Goal: Obtain resource: Download file/media

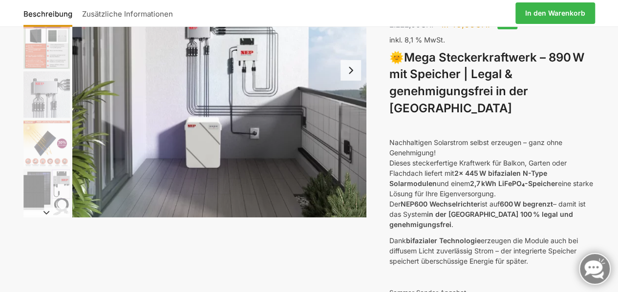
scroll to position [98, 0]
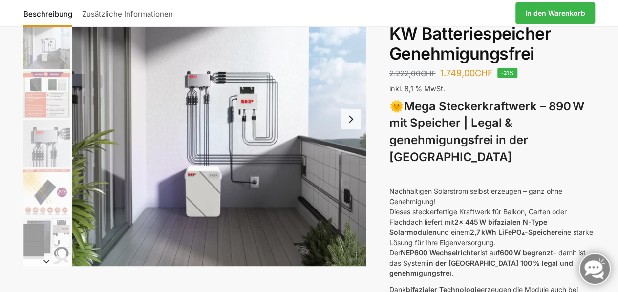
click at [240, 102] on img "1 / 12" at bounding box center [219, 119] width 294 height 294
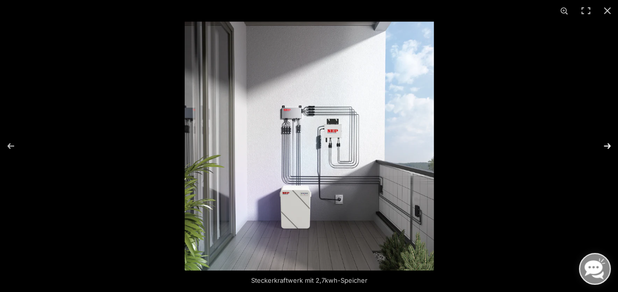
click at [606, 146] on button "Next (arrow right)" at bounding box center [601, 146] width 34 height 49
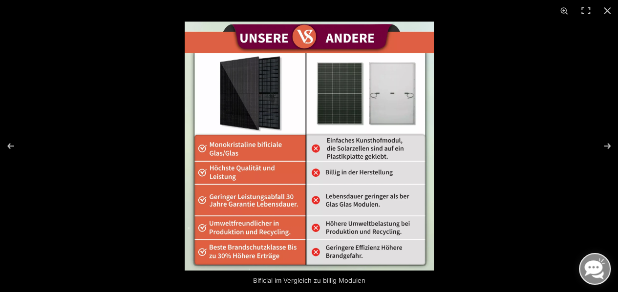
scroll to position [49, 0]
click at [605, 14] on button "Close (Esc)" at bounding box center [606, 10] width 21 height 21
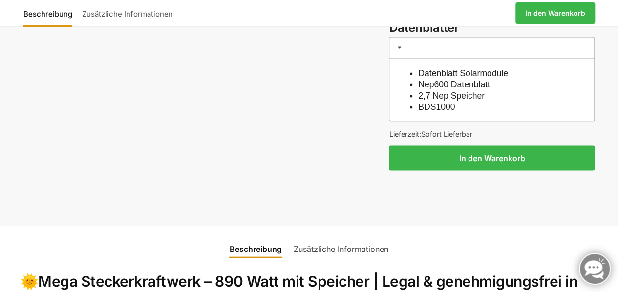
scroll to position [928, 0]
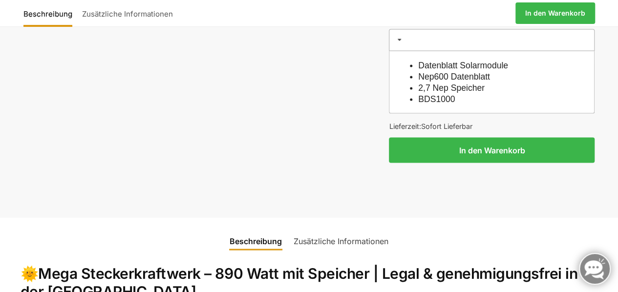
click at [456, 61] on link "Datenblatt Solarmodule" at bounding box center [463, 66] width 90 height 10
